Goal: Navigation & Orientation: Find specific page/section

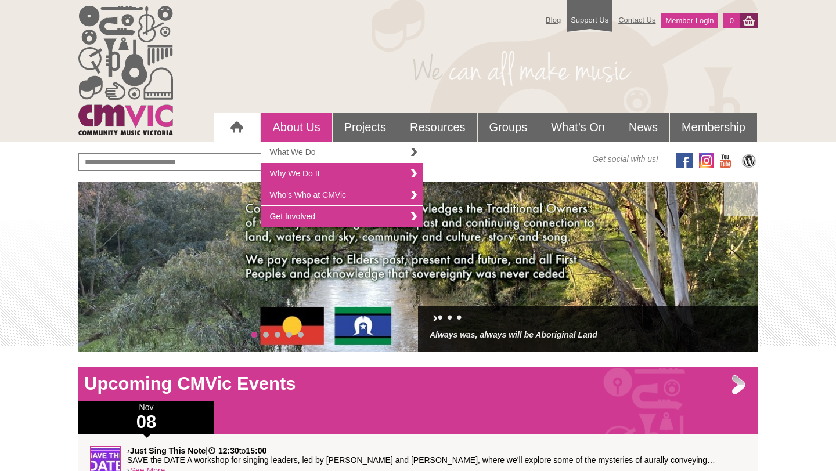
click at [294, 149] on link "What We Do" at bounding box center [342, 152] width 162 height 21
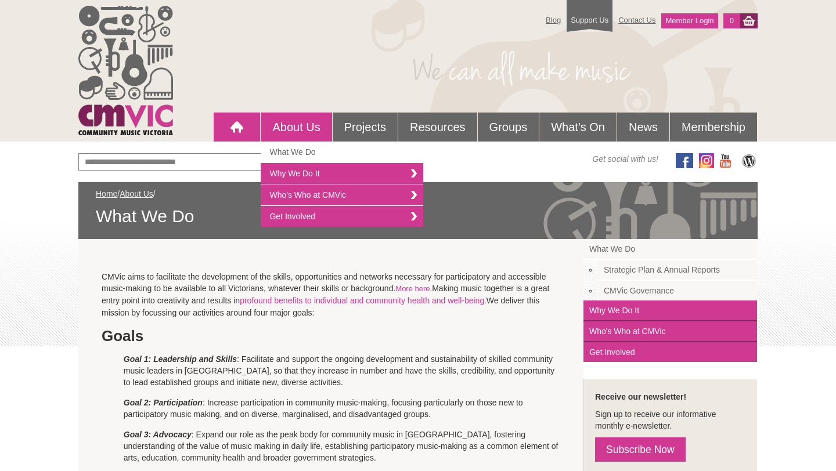
click at [230, 135] on div at bounding box center [236, 126] width 23 height 23
